Goal: Task Accomplishment & Management: Manage account settings

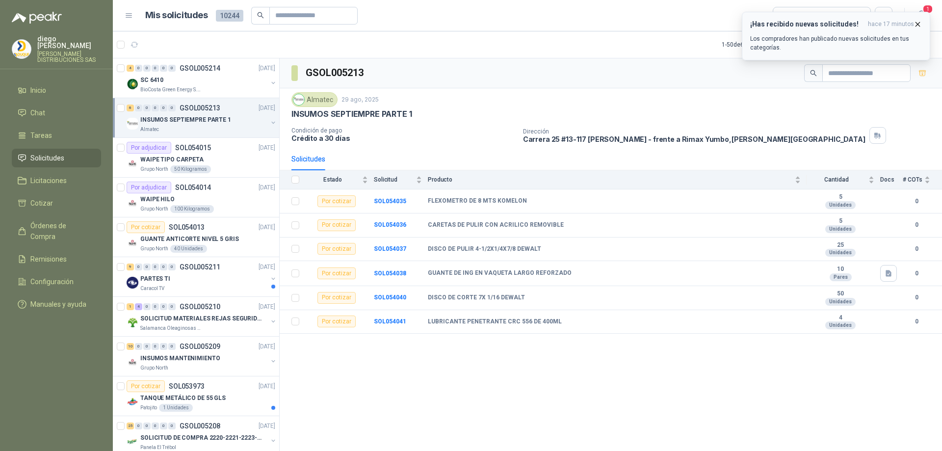
click at [921, 22] on icon "button" at bounding box center [918, 24] width 8 height 8
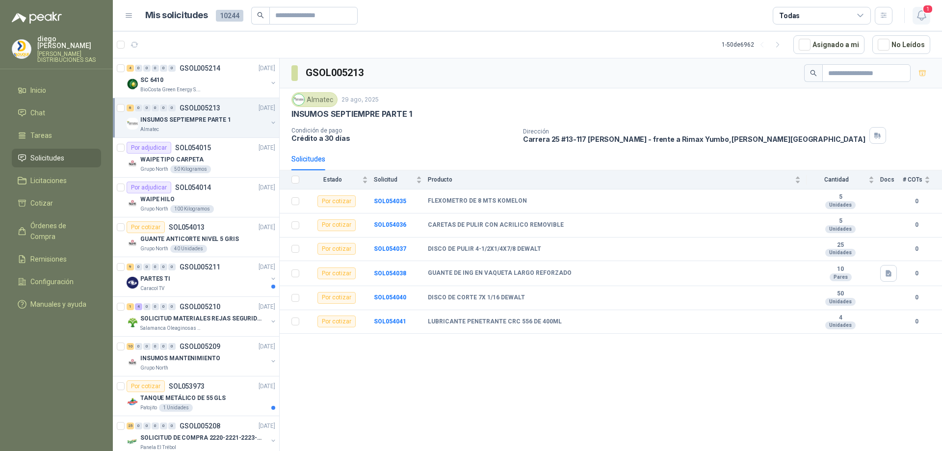
click at [922, 22] on button "1" at bounding box center [922, 16] width 18 height 18
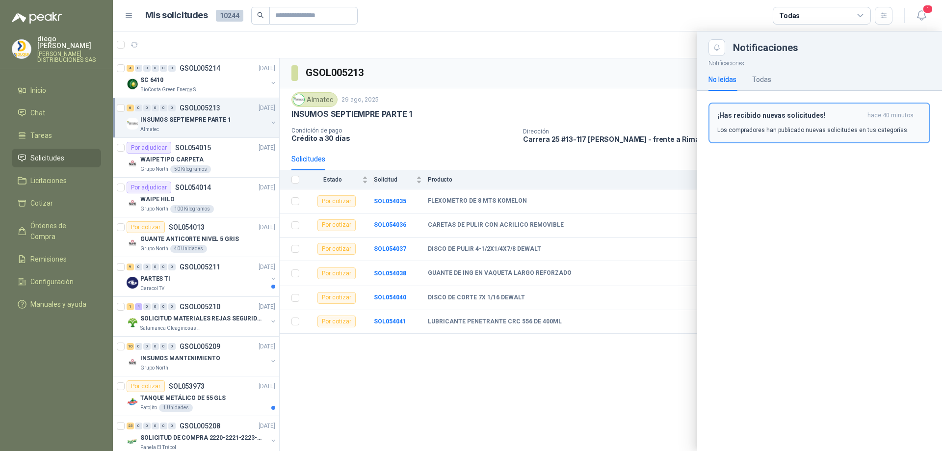
click at [831, 126] on p "Los compradores han publicado nuevas solicitudes en tus categorías." at bounding box center [812, 130] width 191 height 9
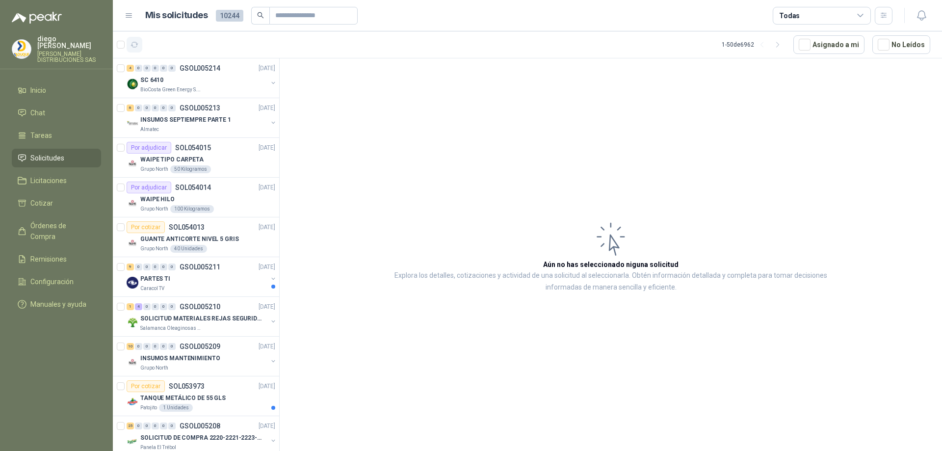
click at [130, 39] on button "button" at bounding box center [135, 45] width 16 height 16
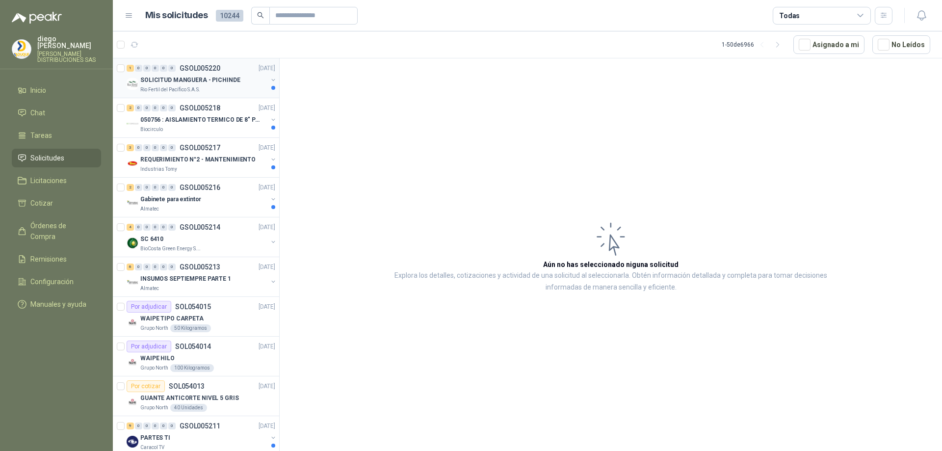
click at [157, 81] on p "SOLICITUD MANGUERA - PICHINDE" at bounding box center [190, 80] width 100 height 9
